Goal: Task Accomplishment & Management: Use online tool/utility

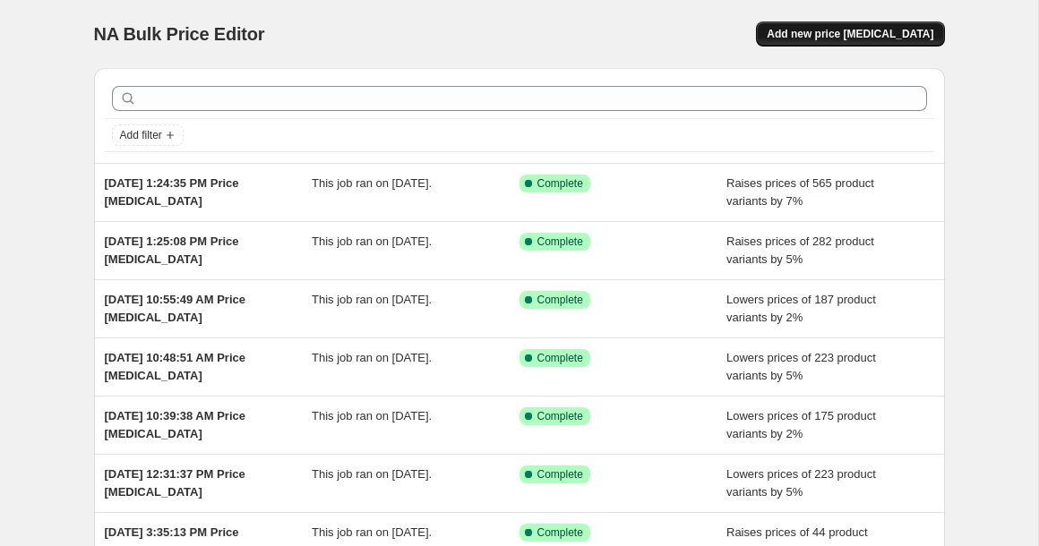
click at [830, 36] on span "Add new price [MEDICAL_DATA]" at bounding box center [850, 34] width 167 height 14
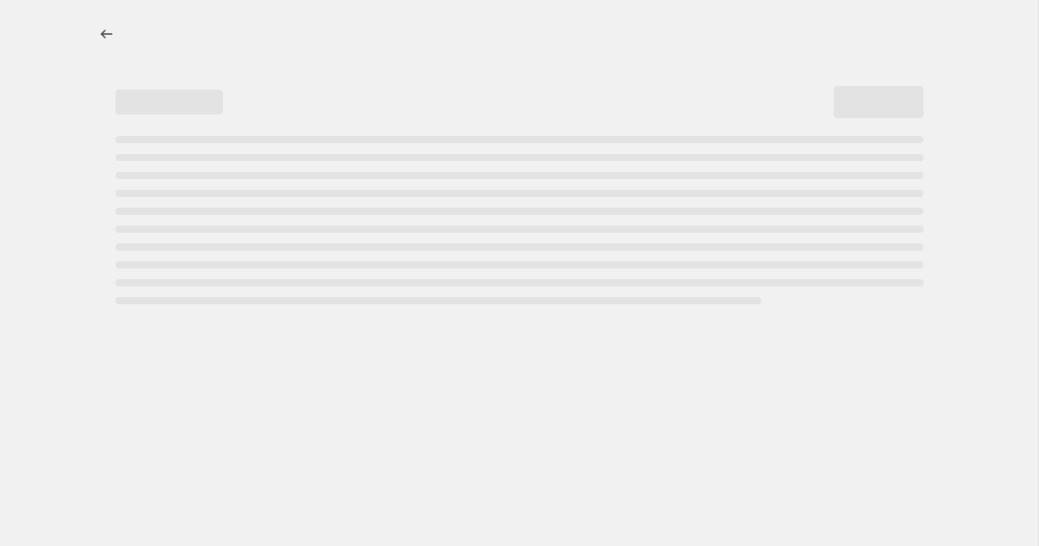
select select "percentage"
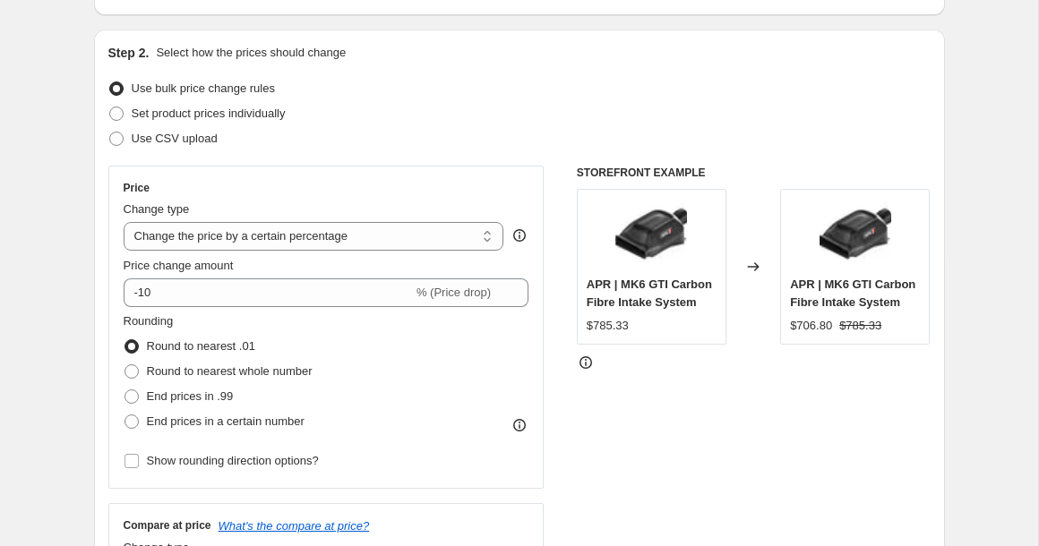
scroll to position [168, 0]
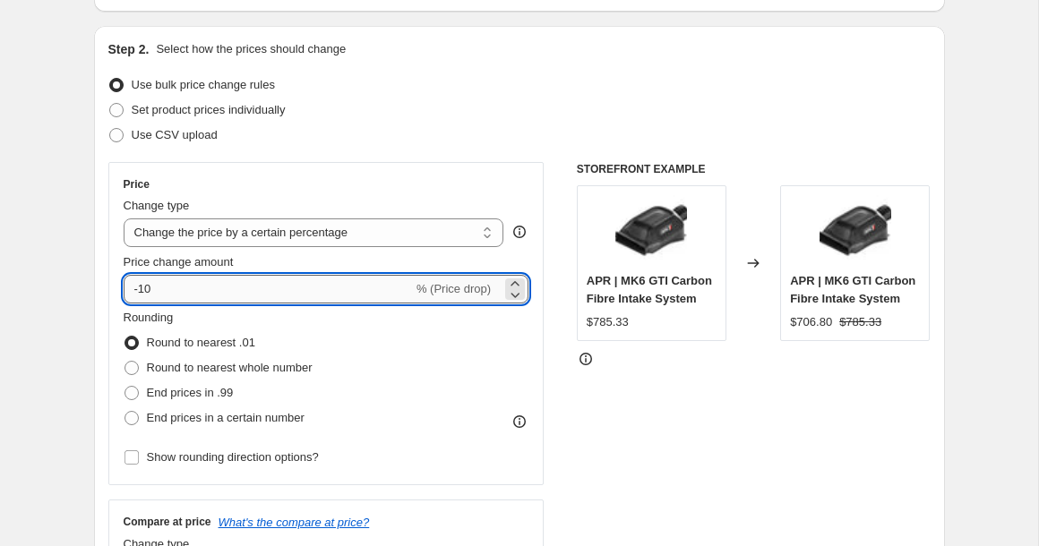
click at [261, 283] on input "-10" at bounding box center [268, 289] width 289 height 29
type input "0"
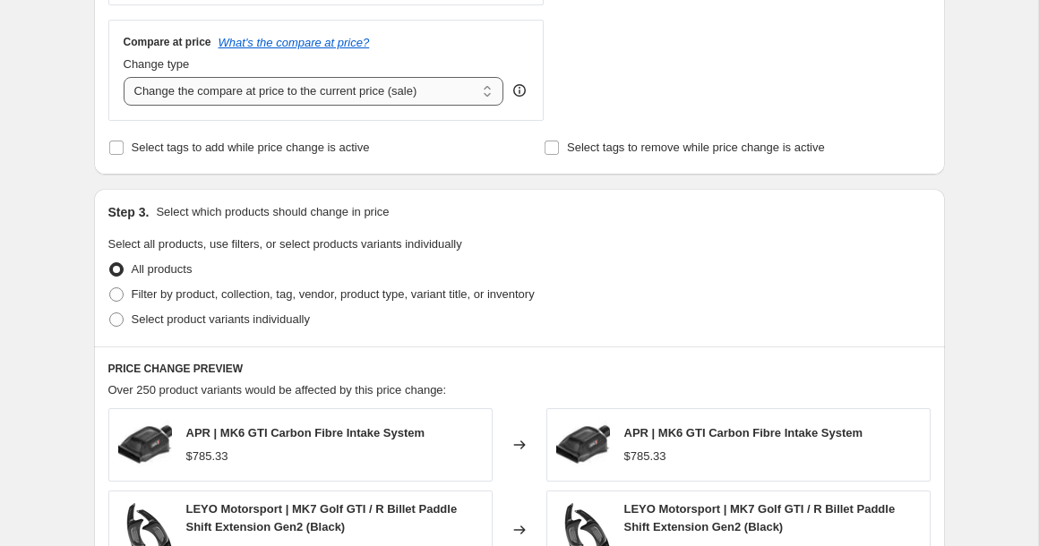
scroll to position [667, 0]
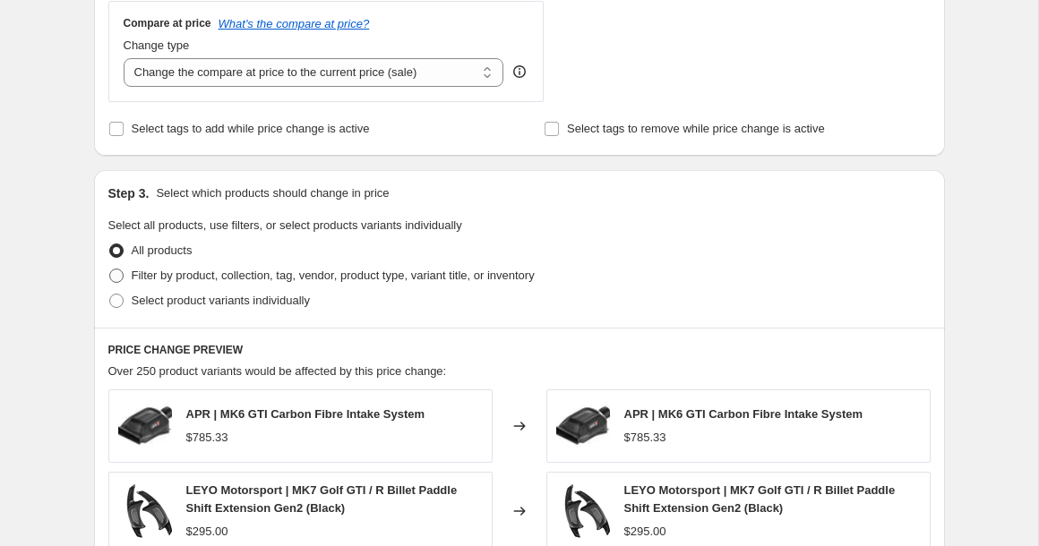
click at [185, 276] on span "Filter by product, collection, tag, vendor, product type, variant title, or inv…" at bounding box center [333, 275] width 403 height 13
click at [110, 270] on input "Filter by product, collection, tag, vendor, product type, variant title, or inv…" at bounding box center [109, 269] width 1 height 1
radio input "true"
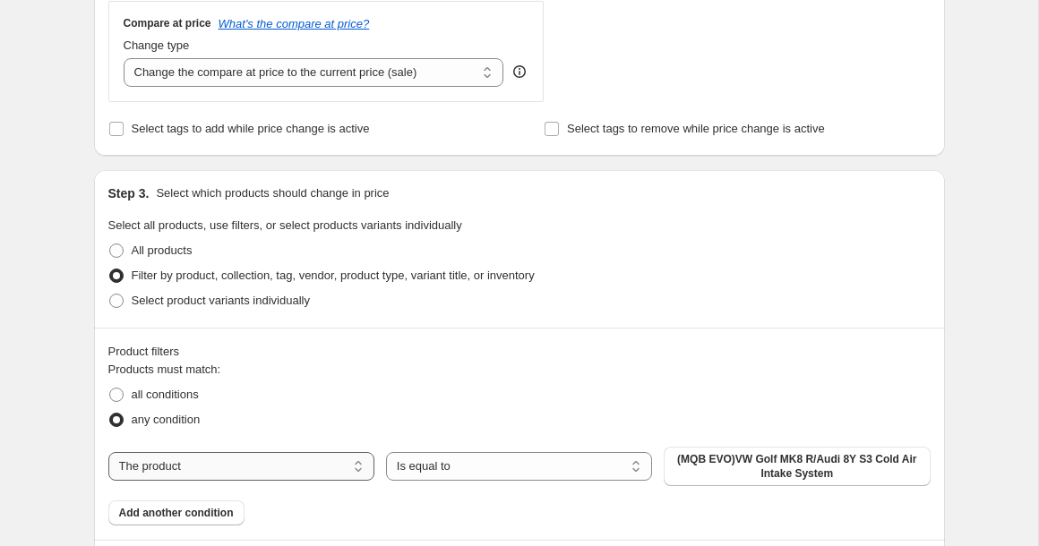
click at [108, 452] on select "The product The product's collection The product's tag The product's vendor The…" at bounding box center [241, 466] width 266 height 29
select select "vendor"
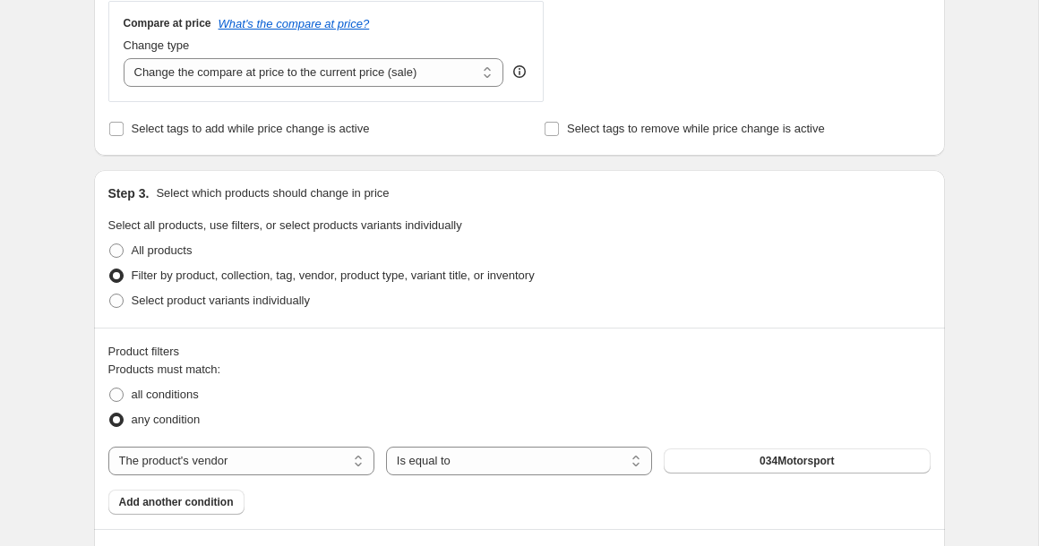
click at [753, 463] on button "034Motorsport" at bounding box center [797, 461] width 266 height 25
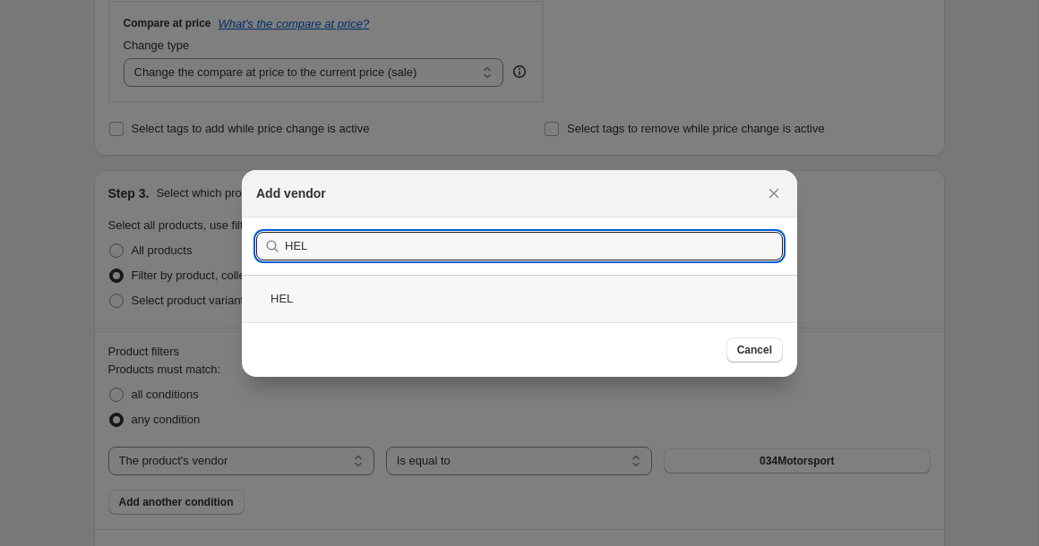
type input "HEL"
click at [606, 297] on div "HEL" at bounding box center [519, 298] width 555 height 47
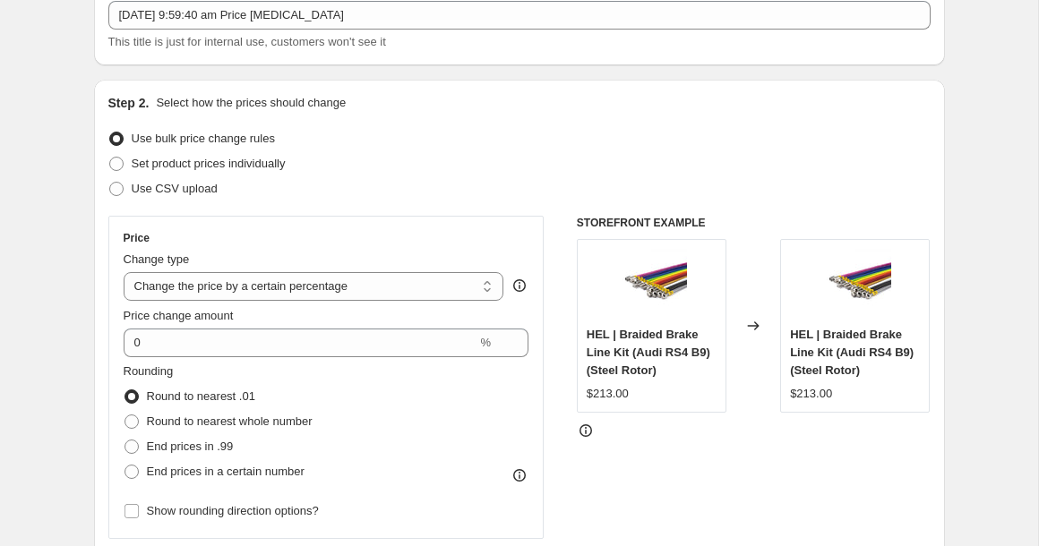
scroll to position [107, 0]
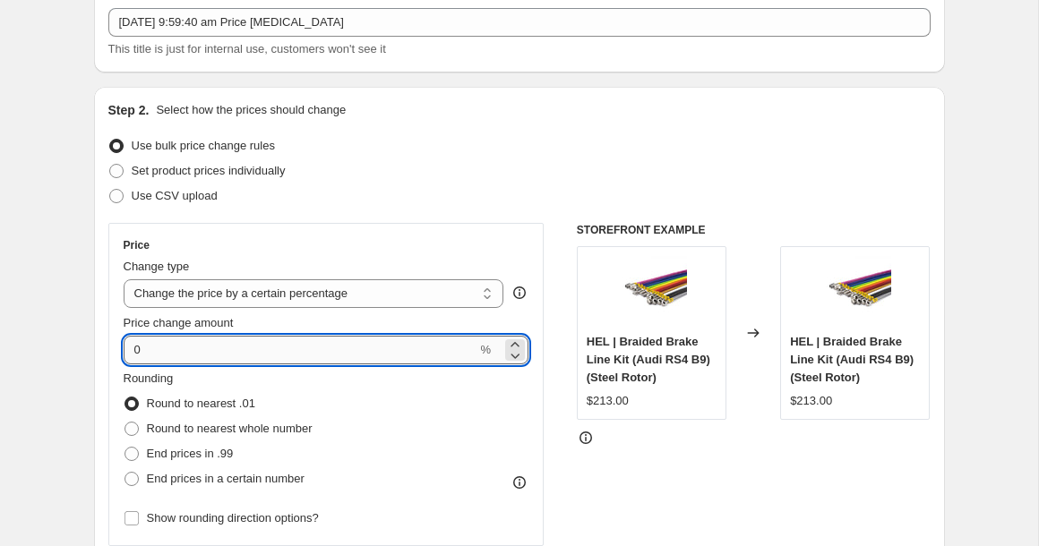
click at [430, 357] on input "0" at bounding box center [301, 350] width 354 height 29
type input "1"
type input "8"
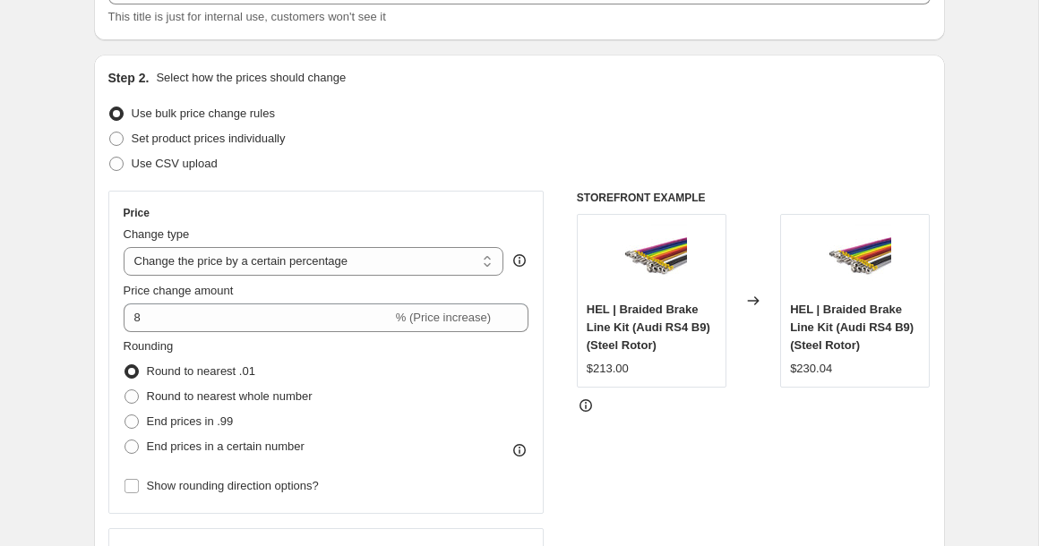
scroll to position [149, 0]
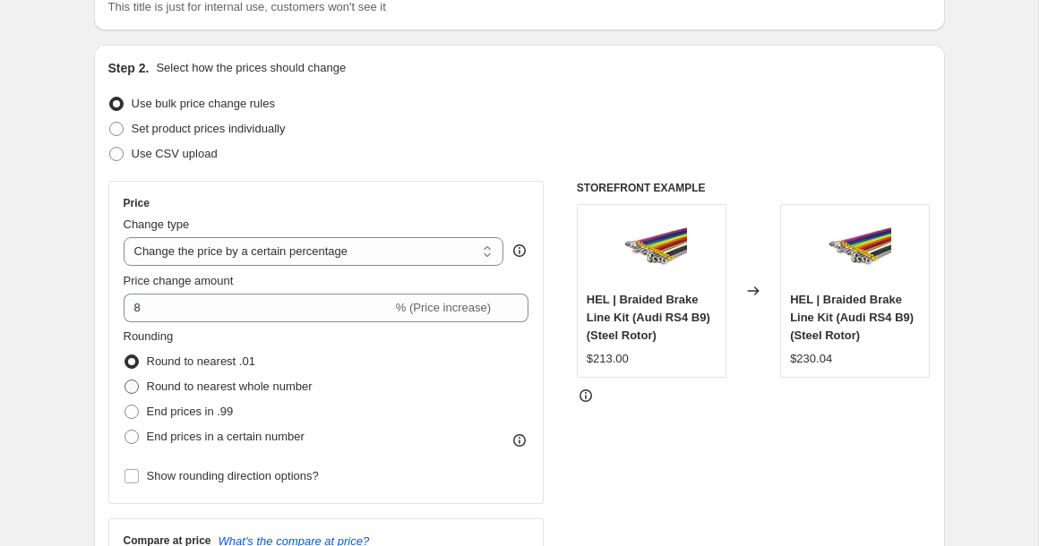
click at [139, 385] on span at bounding box center [132, 387] width 16 height 16
click at [125, 381] on input "Round to nearest whole number" at bounding box center [125, 380] width 1 height 1
radio input "true"
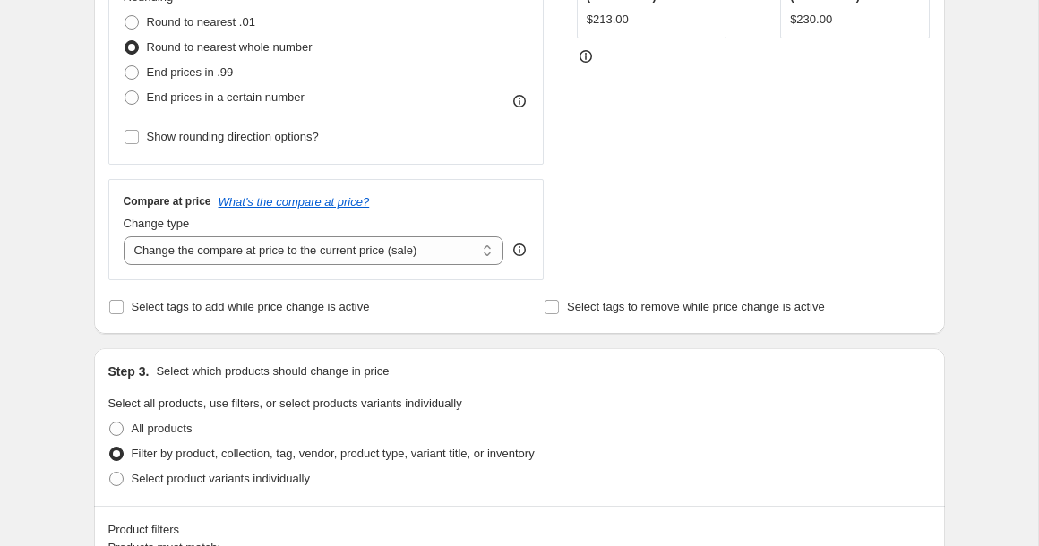
scroll to position [517, 0]
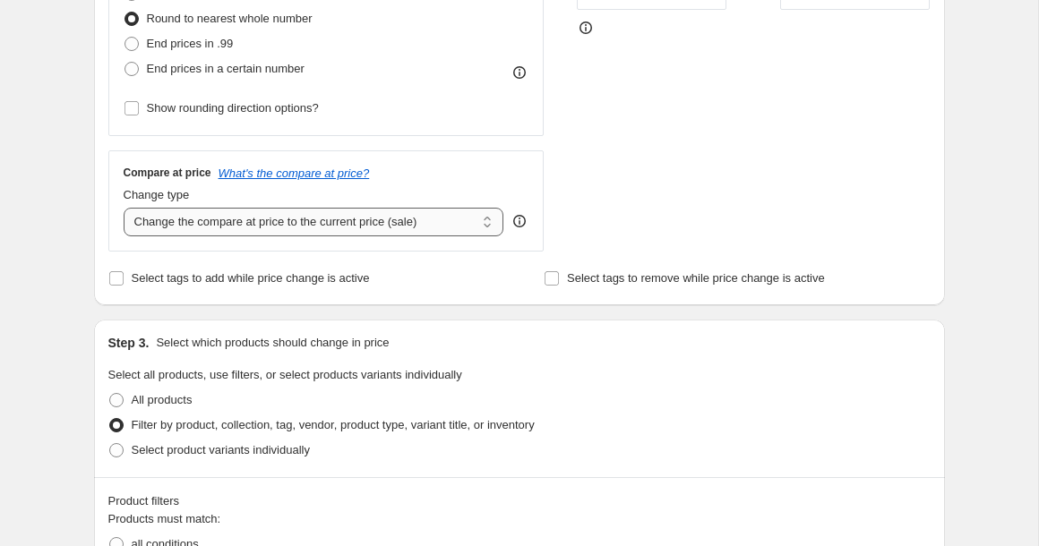
select select "remove"
click option "Remove the compare at price" at bounding box center [0, 0] width 0 height 0
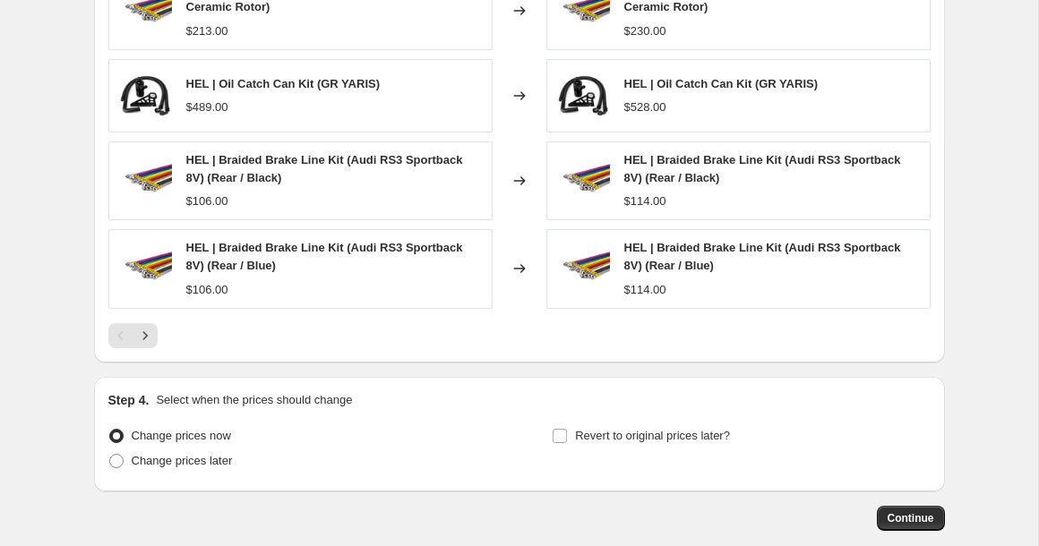
scroll to position [1469, 0]
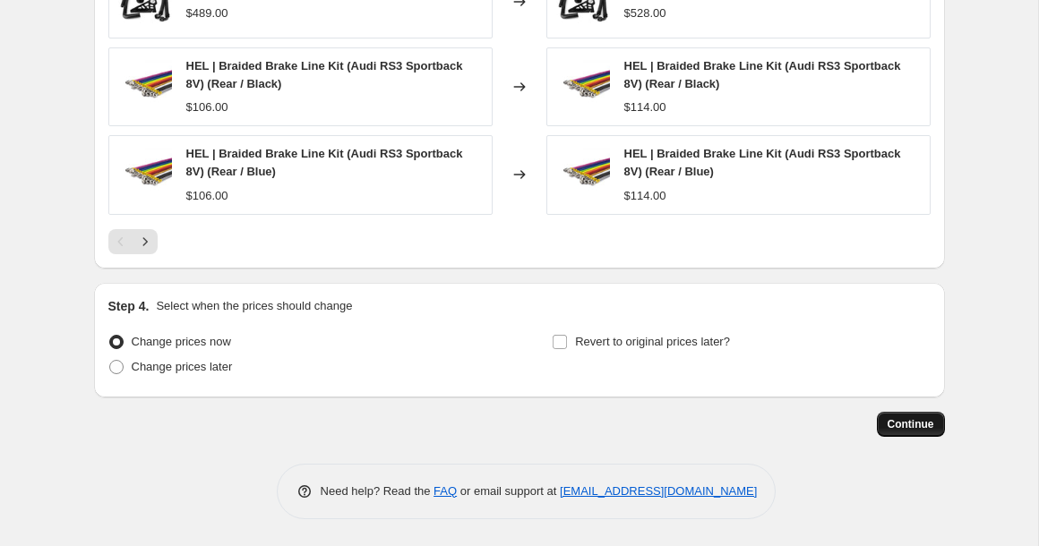
click at [922, 421] on span "Continue" at bounding box center [911, 424] width 47 height 14
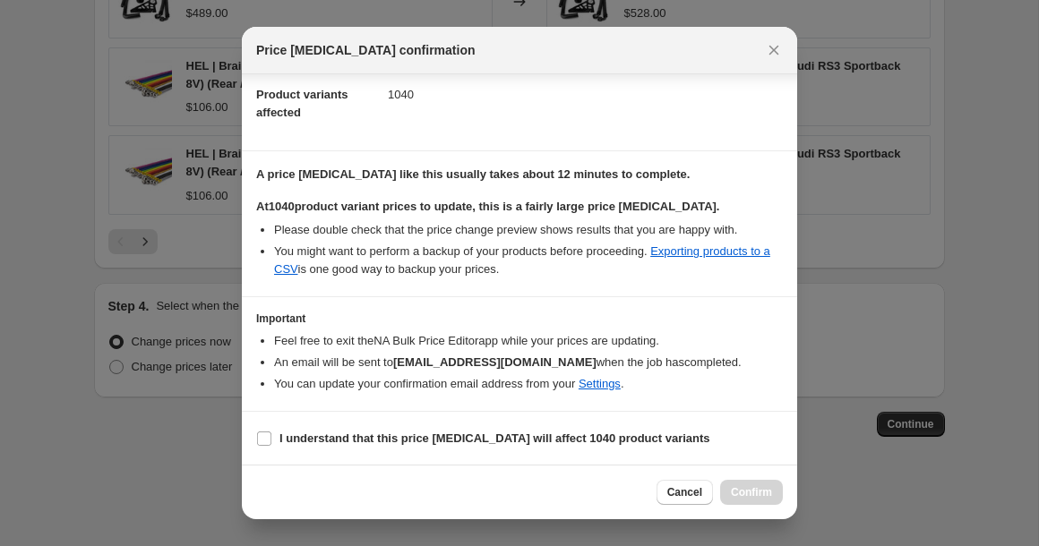
scroll to position [197, 0]
click at [591, 437] on b "I understand that this price [MEDICAL_DATA] will affect 1040 product variants" at bounding box center [495, 437] width 431 height 13
click at [271, 437] on input "I understand that this price [MEDICAL_DATA] will affect 1040 product variants" at bounding box center [264, 438] width 14 height 14
checkbox input "true"
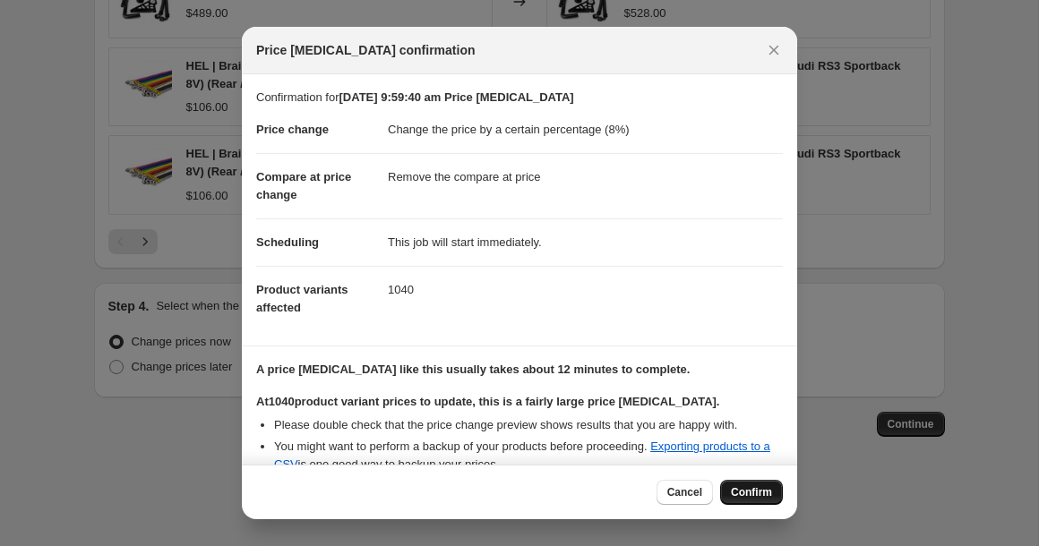
click at [740, 485] on button "Confirm" at bounding box center [751, 492] width 63 height 25
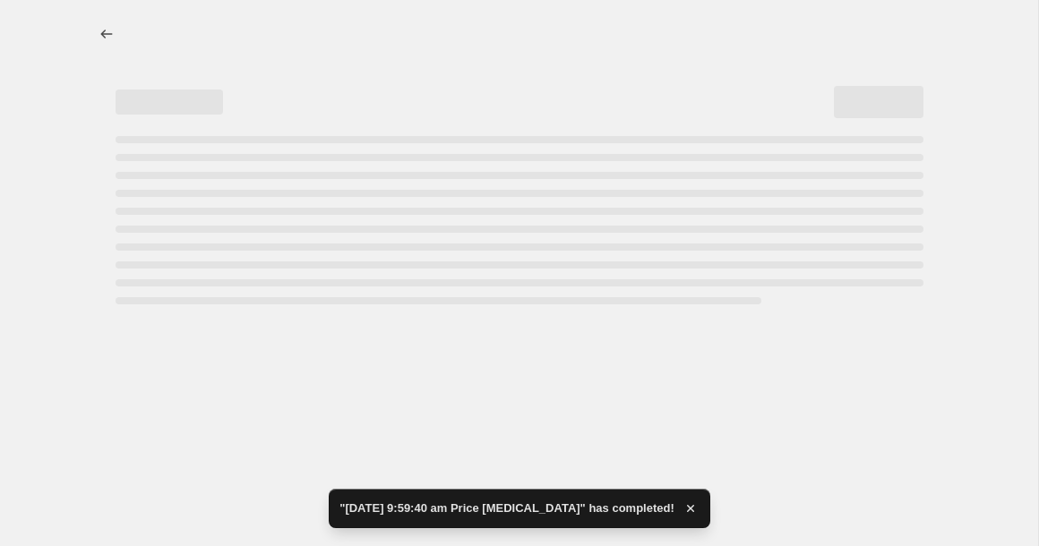
select select "percentage"
select select "remove"
select select "vendor"
